Goal: Task Accomplishment & Management: Manage account settings

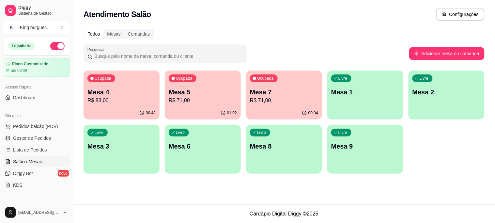
scroll to position [36, 0]
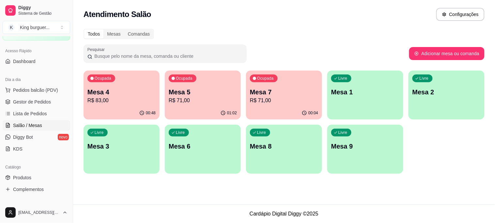
click at [259, 89] on p "Mesa 7" at bounding box center [284, 91] width 68 height 9
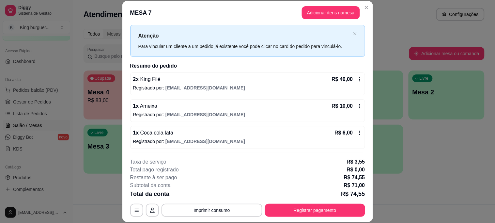
scroll to position [0, 0]
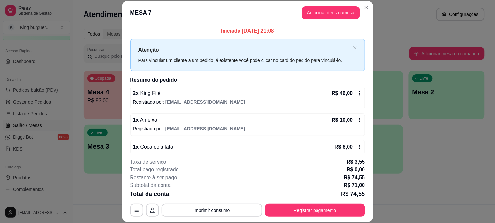
click at [357, 119] on icon at bounding box center [359, 120] width 5 height 5
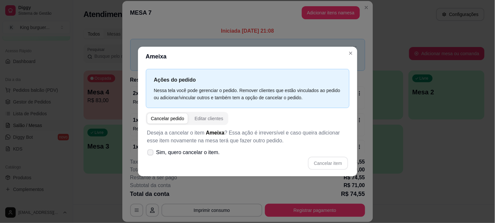
click at [209, 157] on label "Sim, quero cancelar o item." at bounding box center [184, 152] width 78 height 13
click at [151, 157] on input "Sim, quero cancelar o item." at bounding box center [149, 155] width 4 height 4
checkbox input "true"
click at [318, 163] on button "Cancelar item" at bounding box center [328, 163] width 39 height 13
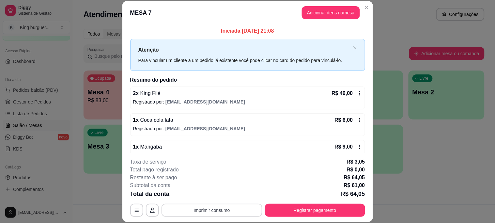
click at [211, 211] on button "Imprimir consumo" at bounding box center [212, 210] width 101 height 13
click at [216, 195] on button "IMPRESSORA" at bounding box center [211, 195] width 46 height 10
click at [236, 207] on button "Imprimir consumo" at bounding box center [212, 210] width 101 height 13
click at [228, 192] on button "IMPRESSORA" at bounding box center [211, 195] width 47 height 10
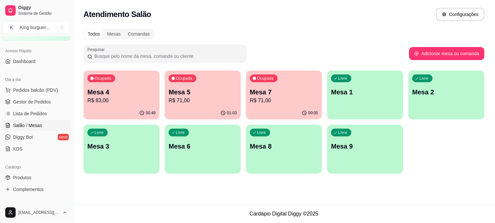
click at [114, 106] on button "Ocupada Mesa 4 R$ 83,00 00:49" at bounding box center [122, 95] width 76 height 49
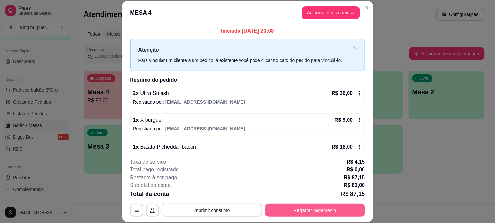
click at [281, 210] on button "Registrar pagamento" at bounding box center [315, 210] width 100 height 13
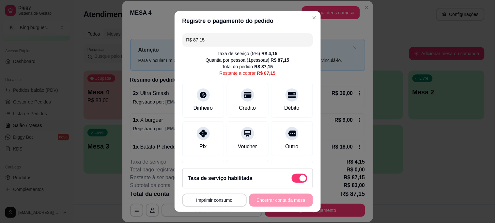
click at [292, 179] on span at bounding box center [300, 178] width 16 height 9
click at [291, 179] on input "checkbox" at bounding box center [293, 181] width 4 height 4
checkbox input "true"
type input "R$ 83,00"
checkbox input "false"
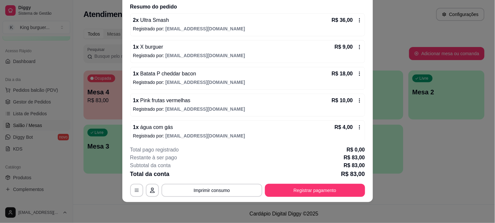
scroll to position [85, 0]
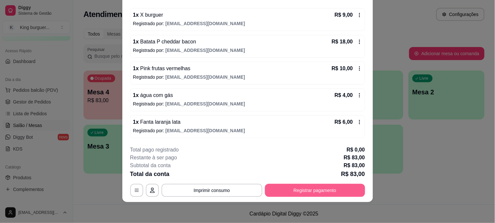
click at [293, 188] on button "Registrar pagamento" at bounding box center [315, 190] width 100 height 13
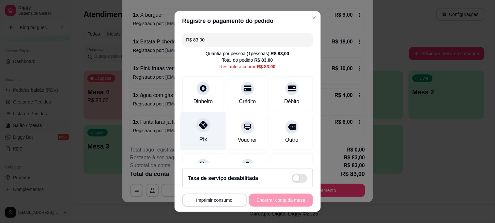
click at [201, 130] on div at bounding box center [203, 125] width 14 height 14
type input "R$ 0,00"
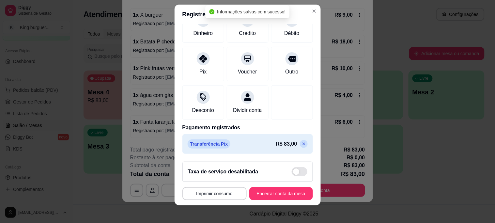
scroll to position [10, 0]
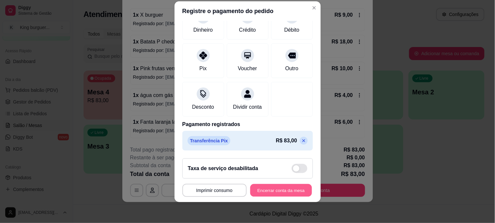
click at [282, 190] on button "Encerrar conta da mesa" at bounding box center [281, 190] width 62 height 13
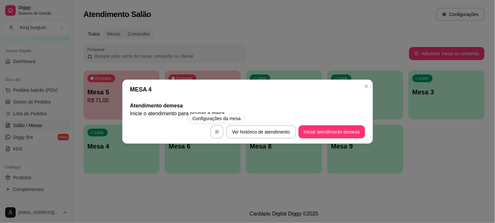
click at [216, 191] on div "MESA 4 Atendimento de mesa Inicie o atendimento para ocupar a mesa . Ver histór…" at bounding box center [247, 111] width 495 height 223
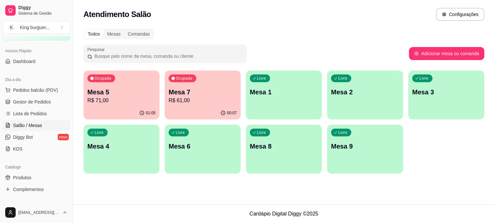
click at [115, 95] on p "Mesa 5" at bounding box center [121, 91] width 68 height 9
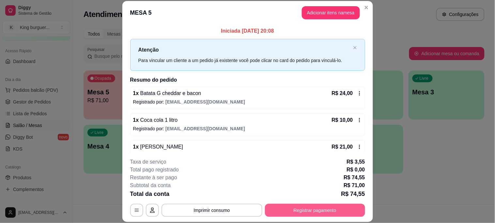
click at [308, 205] on button "Registrar pagamento" at bounding box center [315, 210] width 100 height 13
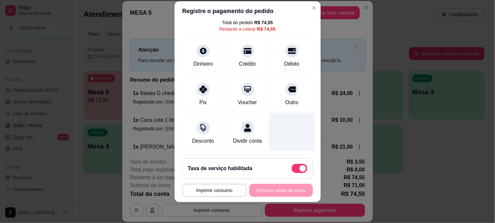
scroll to position [42, 0]
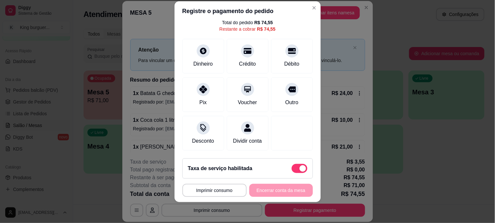
click at [292, 170] on span at bounding box center [300, 168] width 16 height 9
click at [291, 170] on input "checkbox" at bounding box center [293, 171] width 4 height 4
checkbox input "true"
type input "R$ 71,00"
checkbox input "false"
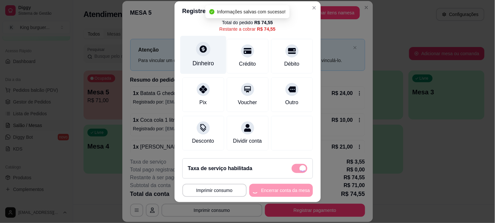
scroll to position [36, 0]
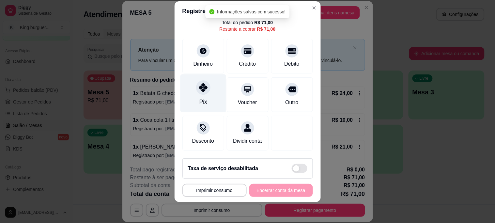
click at [199, 83] on icon at bounding box center [203, 87] width 8 height 8
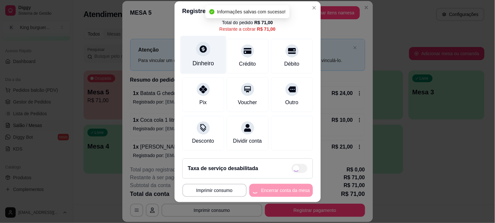
type input "R$ 0,00"
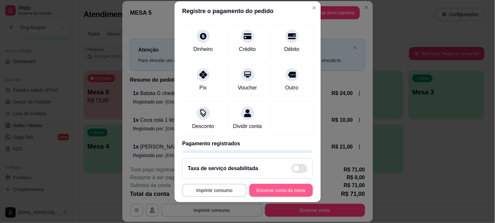
click at [281, 190] on button "Encerrar conta da mesa" at bounding box center [281, 190] width 64 height 13
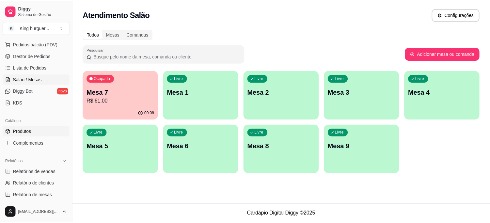
scroll to position [72, 0]
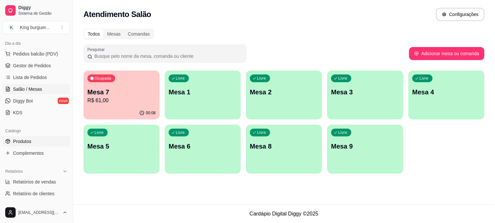
click at [35, 141] on link "Produtos" at bounding box center [37, 141] width 68 height 10
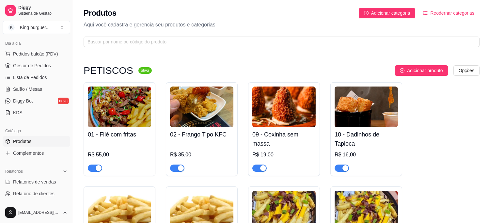
click at [92, 166] on span "button" at bounding box center [95, 168] width 14 height 7
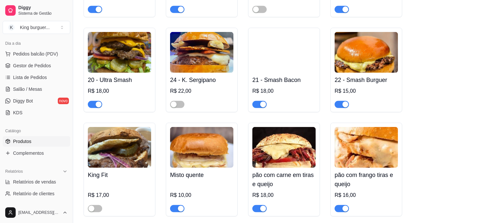
scroll to position [1124, 0]
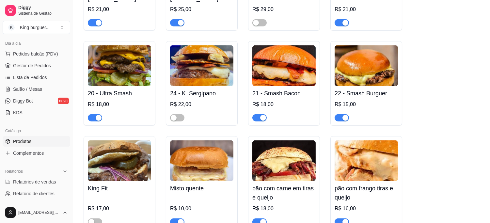
click at [255, 218] on span "button" at bounding box center [259, 221] width 14 height 7
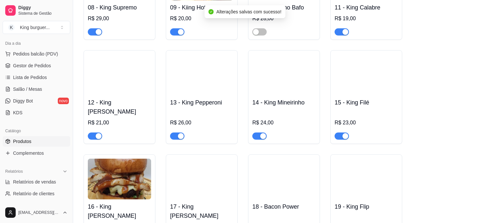
scroll to position [906, 0]
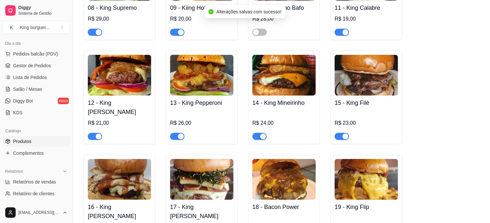
click at [340, 133] on span "button" at bounding box center [342, 136] width 14 height 7
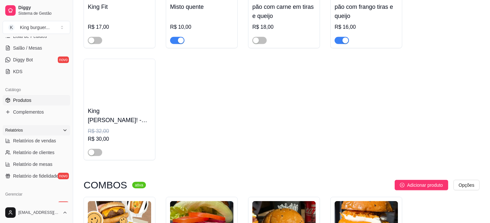
scroll to position [109, 0]
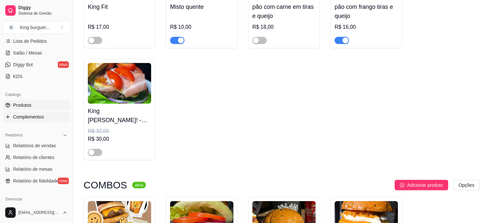
click at [44, 115] on link "Complementos" at bounding box center [37, 117] width 68 height 10
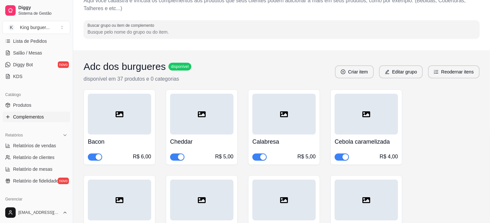
scroll to position [72, 0]
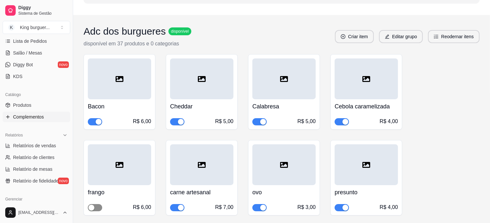
click at [98, 209] on span "button" at bounding box center [95, 207] width 14 height 7
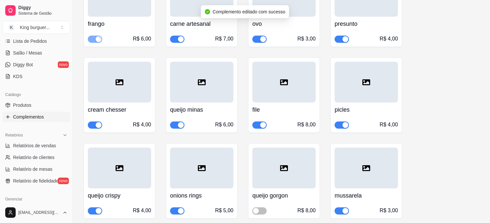
scroll to position [254, 0]
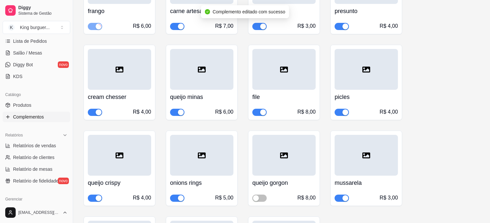
click at [252, 111] on div "R$ 8,00" at bounding box center [283, 112] width 63 height 8
click at [255, 112] on span "button" at bounding box center [259, 112] width 14 height 7
click at [265, 199] on span "button" at bounding box center [259, 198] width 14 height 7
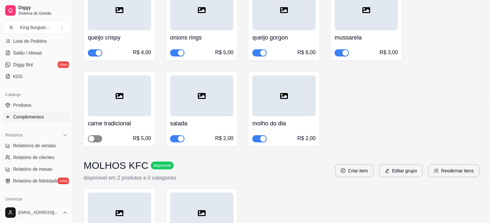
click at [100, 138] on span "button" at bounding box center [95, 138] width 14 height 7
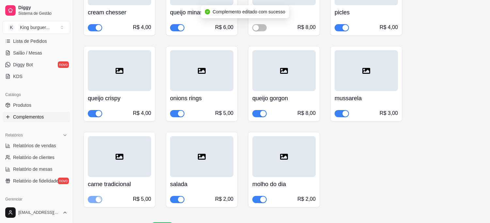
scroll to position [435, 0]
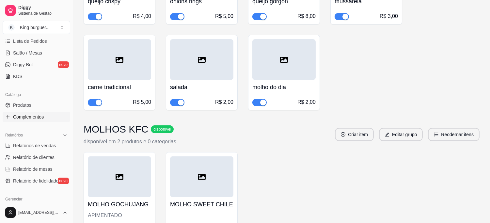
click at [92, 102] on span "button" at bounding box center [95, 102] width 14 height 7
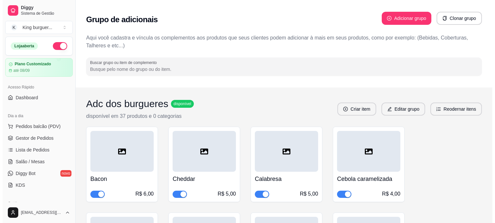
scroll to position [72, 0]
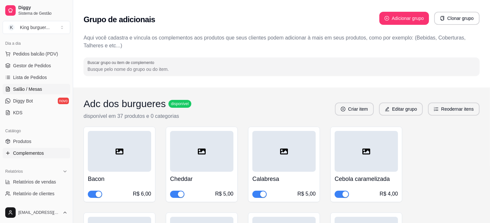
click at [36, 91] on span "Salão / Mesas" at bounding box center [27, 89] width 29 height 7
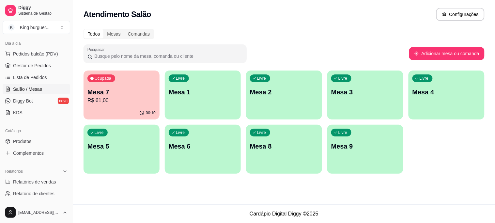
click at [137, 110] on div "00:10" at bounding box center [122, 113] width 76 height 13
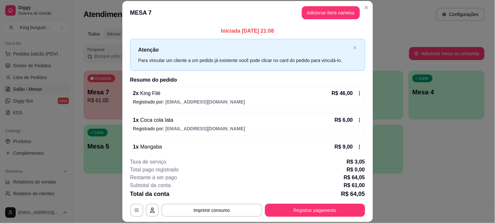
click at [357, 94] on icon at bounding box center [359, 93] width 5 height 5
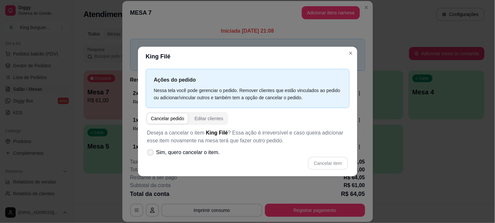
click at [195, 152] on span "Sim, quero cancelar o item." at bounding box center [188, 153] width 64 height 8
click at [151, 153] on input "Sim, quero cancelar o item." at bounding box center [149, 155] width 4 height 4
checkbox input "true"
click at [320, 162] on button "Cancelar item" at bounding box center [328, 163] width 39 height 13
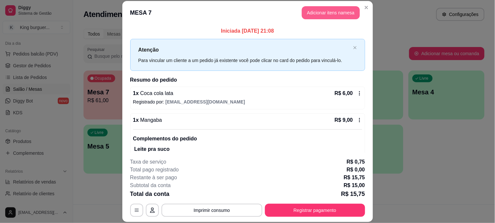
click at [330, 10] on button "Adicionar itens na mesa" at bounding box center [331, 12] width 58 height 13
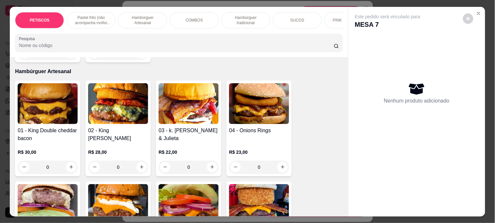
scroll to position [471, 0]
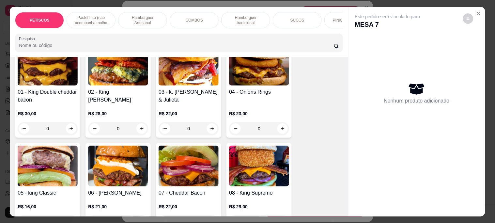
click at [46, 79] on img at bounding box center [48, 65] width 60 height 41
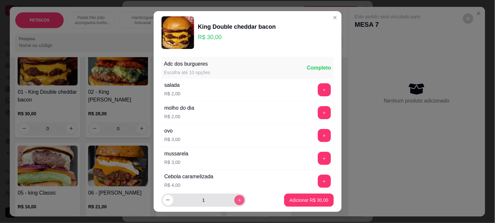
click at [237, 199] on icon "increase-product-quantity" at bounding box center [239, 200] width 5 height 5
type input "2"
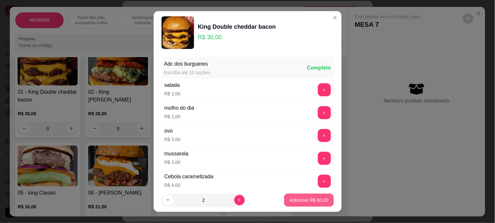
click at [300, 199] on p "Adicionar R$ 60,00" at bounding box center [309, 200] width 39 height 7
type input "2"
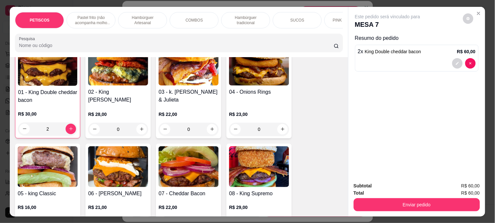
scroll to position [472, 0]
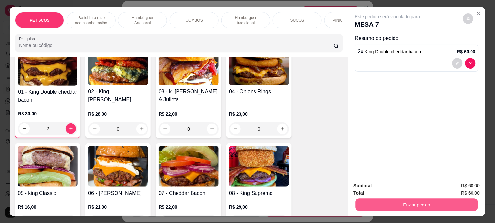
click at [361, 205] on button "Enviar pedido" at bounding box center [416, 204] width 122 height 13
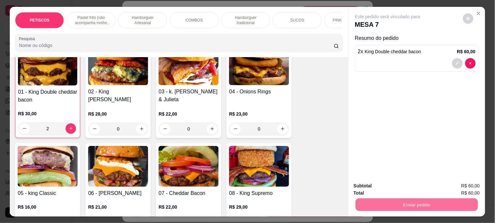
click at [367, 186] on button "Não registrar e enviar pedido" at bounding box center [395, 186] width 66 height 12
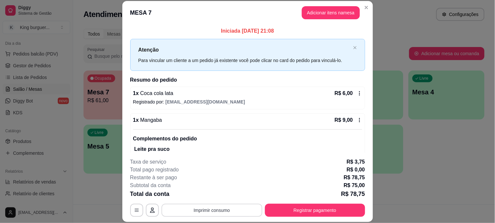
click at [225, 210] on button "Imprimir consumo" at bounding box center [212, 210] width 101 height 13
click at [218, 195] on button "IMPRESSORA" at bounding box center [211, 195] width 46 height 10
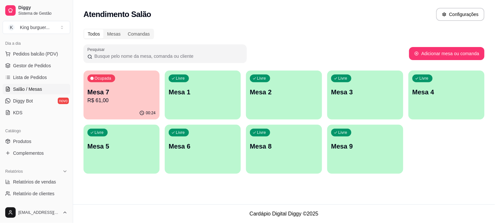
scroll to position [0, 0]
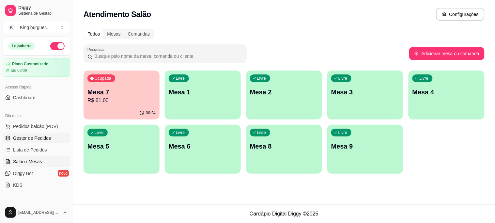
click at [39, 139] on span "Gestor de Pedidos" at bounding box center [32, 138] width 38 height 7
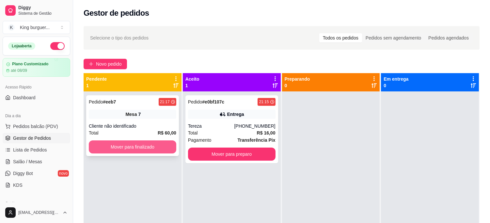
click at [133, 144] on button "Mover para finalizado" at bounding box center [132, 146] width 87 height 13
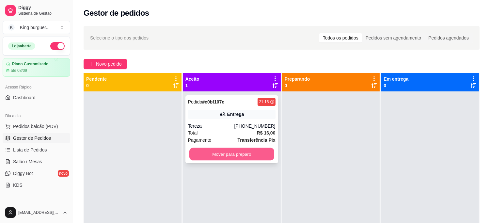
click at [216, 149] on button "Mover para preparo" at bounding box center [231, 154] width 85 height 13
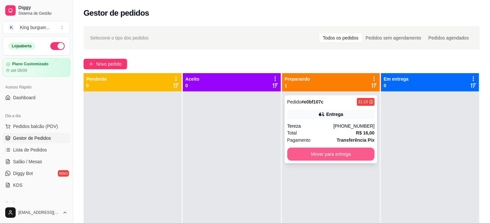
click at [325, 156] on button "Mover para entrega" at bounding box center [330, 154] width 87 height 13
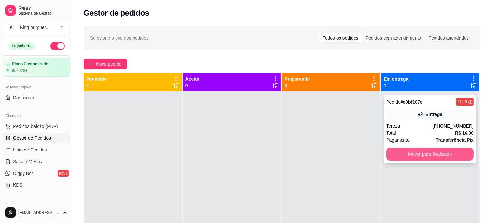
click at [420, 156] on button "Mover para finalizado" at bounding box center [429, 154] width 87 height 13
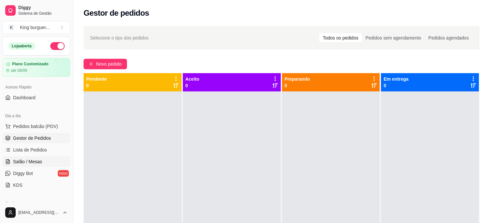
click at [33, 157] on link "Salão / Mesas" at bounding box center [37, 161] width 68 height 10
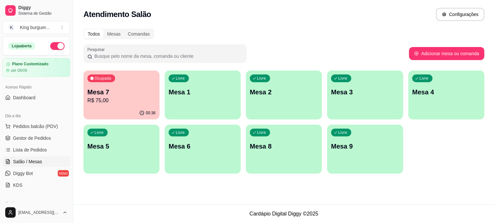
click at [100, 87] on p "Mesa 7" at bounding box center [121, 91] width 68 height 9
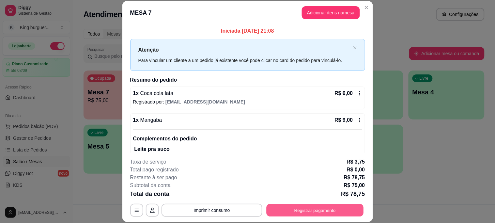
click at [327, 208] on button "Registrar pagamento" at bounding box center [314, 210] width 97 height 13
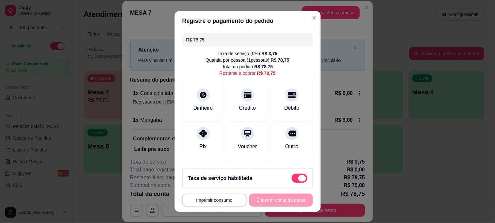
click at [292, 179] on span at bounding box center [300, 178] width 16 height 9
click at [291, 179] on input "checkbox" at bounding box center [293, 181] width 4 height 4
checkbox input "true"
type input "R$ 75,00"
checkbox input "false"
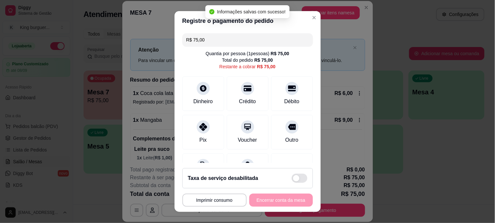
drag, startPoint x: 220, startPoint y: 38, endPoint x: 66, endPoint y: 14, distance: 155.9
click at [65, 26] on div "**********" at bounding box center [247, 111] width 495 height 223
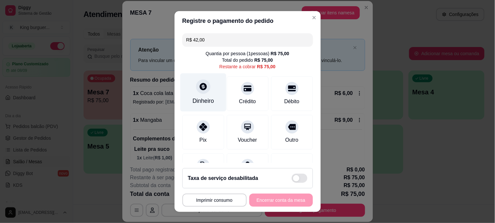
click at [200, 84] on icon at bounding box center [203, 86] width 7 height 7
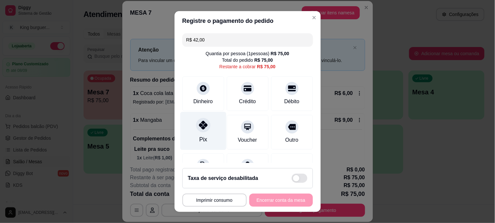
click at [201, 128] on icon at bounding box center [203, 125] width 8 height 8
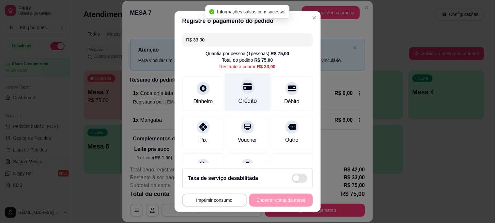
click at [243, 90] on icon at bounding box center [247, 86] width 8 height 8
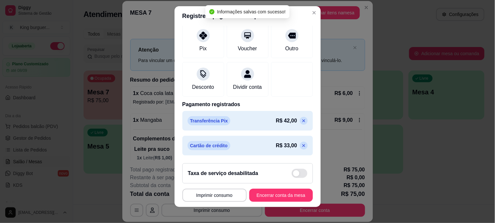
scroll to position [10, 0]
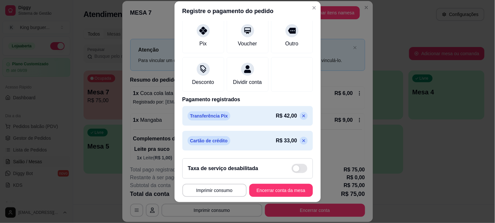
click at [301, 141] on icon at bounding box center [303, 140] width 5 height 5
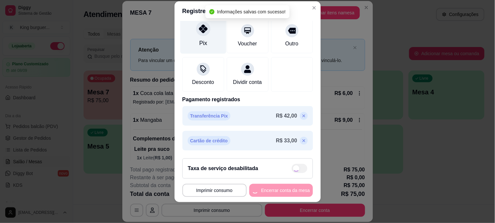
type input "R$ 33,00"
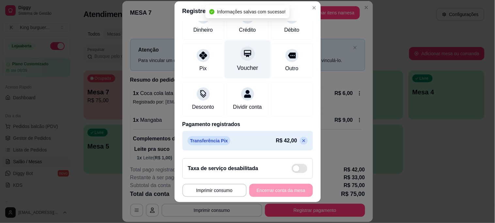
scroll to position [0, 0]
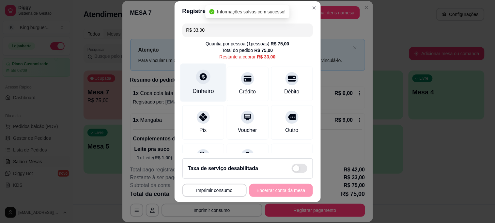
click at [202, 82] on div at bounding box center [203, 77] width 14 height 14
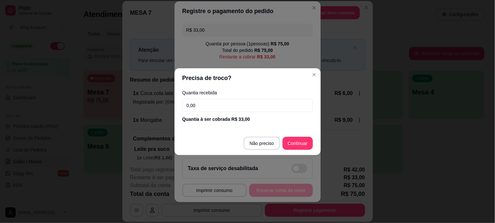
drag, startPoint x: 213, startPoint y: 105, endPoint x: 142, endPoint y: 102, distance: 71.2
click at [142, 102] on div "Precisa de troco? Quantia recebida 0,00 Quantia à ser cobrada R$ 33,00 Não prec…" at bounding box center [247, 111] width 495 height 223
drag, startPoint x: 194, startPoint y: 100, endPoint x: 66, endPoint y: 63, distance: 133.0
click at [66, 63] on div "Precisa de troco? Quantia recebida 0,33 Quantia à ser cobrada R$ 33,00 Não prec…" at bounding box center [247, 111] width 495 height 223
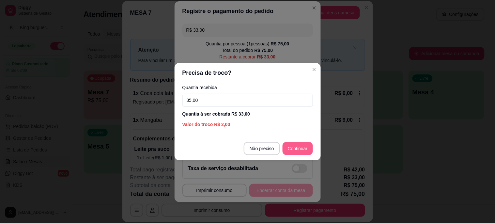
type input "35,00"
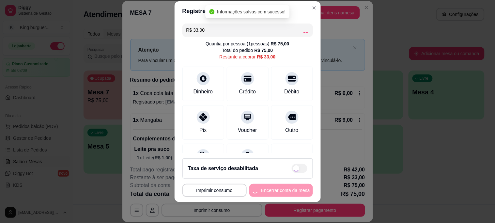
type input "R$ 0,00"
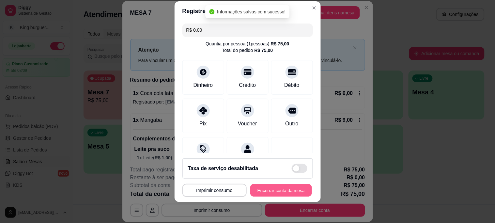
click at [287, 190] on button "Encerrar conta da mesa" at bounding box center [281, 190] width 62 height 13
